Goal: Task Accomplishment & Management: Complete application form

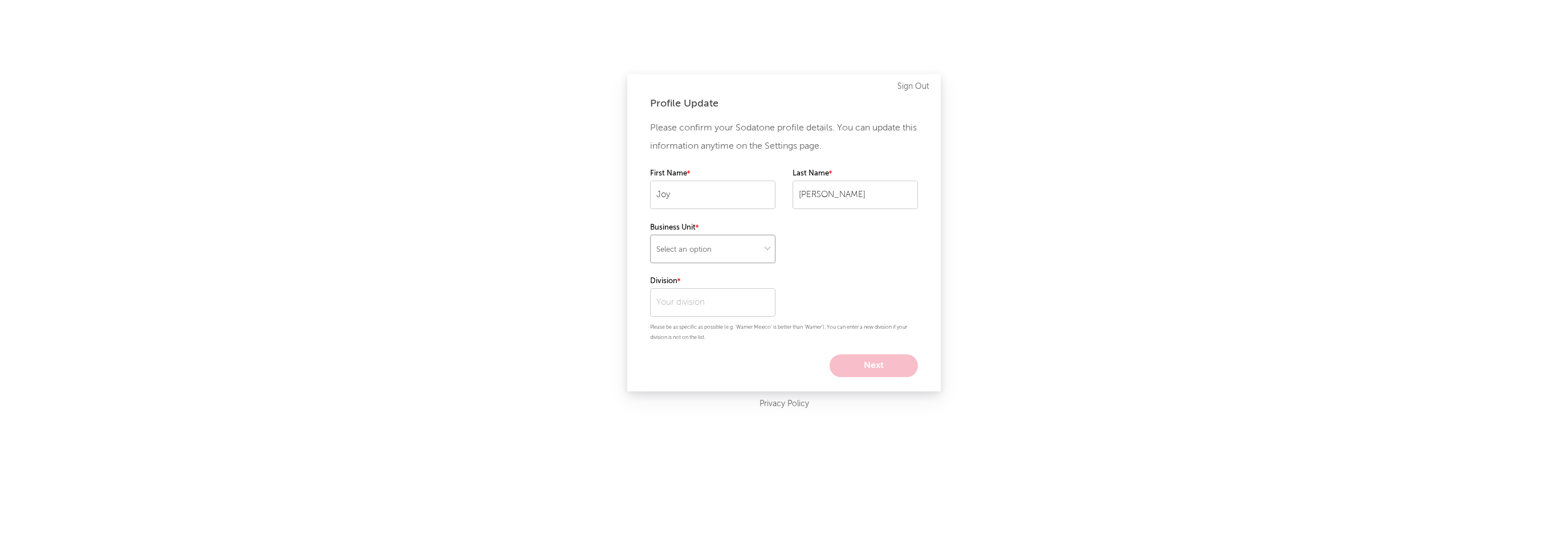
click at [747, 246] on select "Select an option" at bounding box center [713, 249] width 125 height 29
select select "recorded_music"
click at [650, 235] on select "Select an option" at bounding box center [713, 249] width 125 height 29
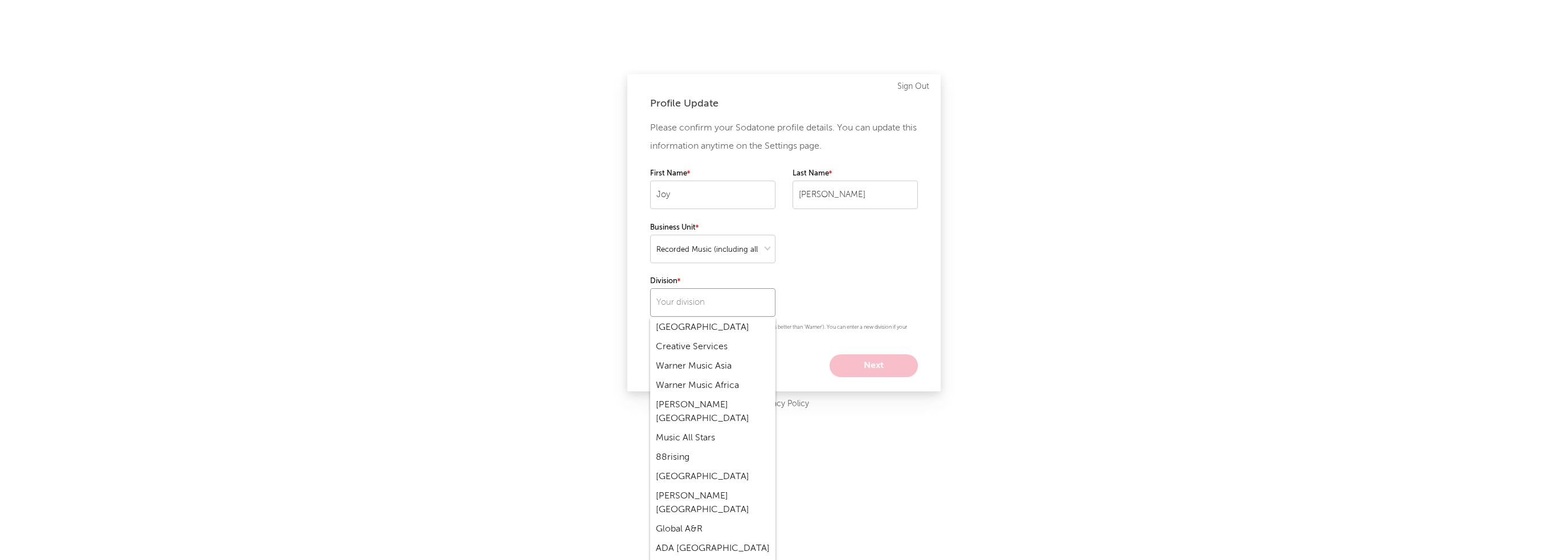
click at [712, 307] on input "text" at bounding box center [713, 303] width 125 height 29
